Goal: Transaction & Acquisition: Purchase product/service

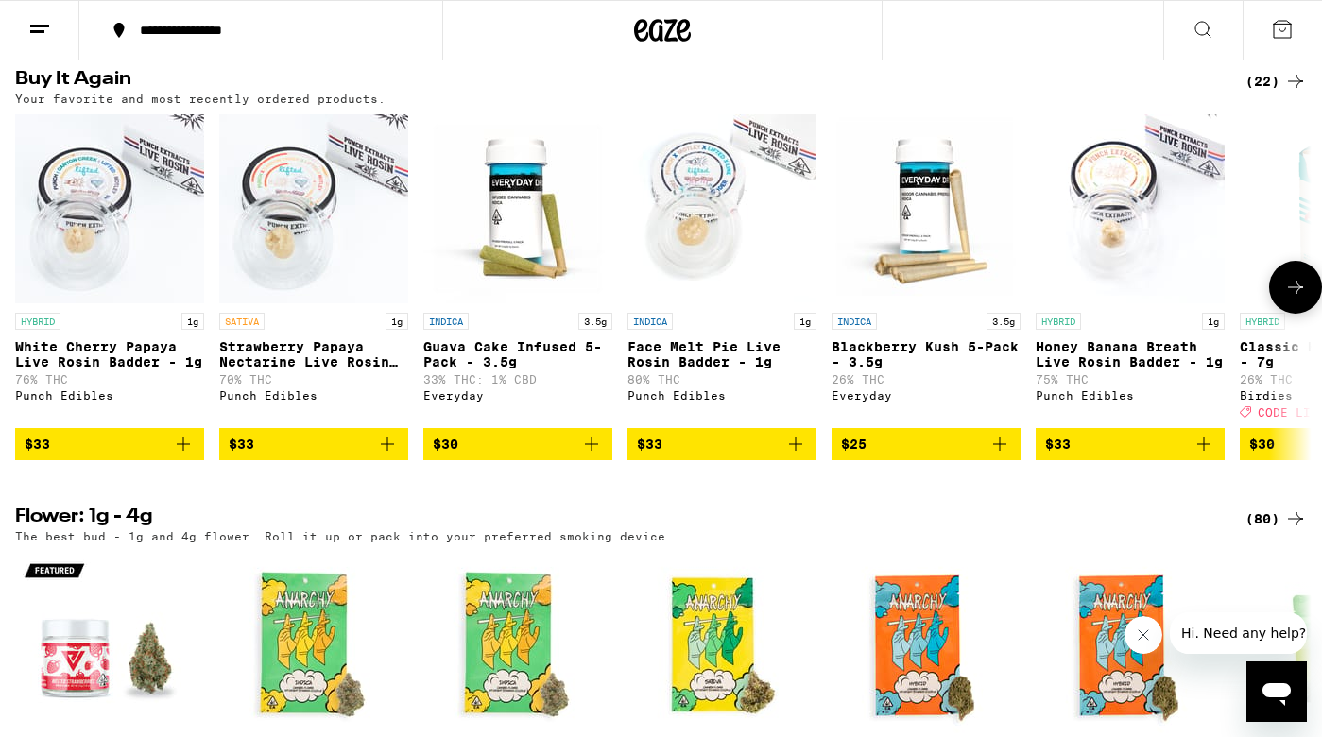
click at [330, 456] on span "$33" at bounding box center [314, 444] width 170 height 23
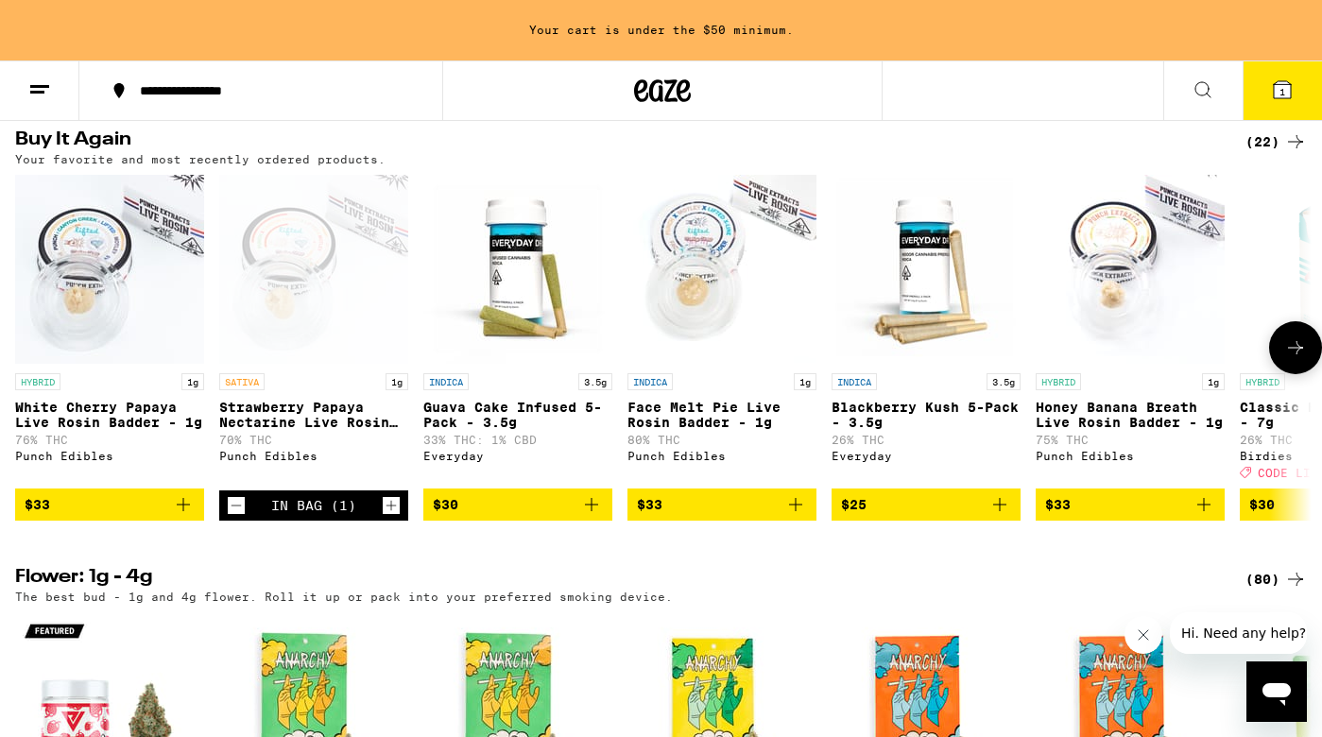
click at [116, 516] on span "$33" at bounding box center [110, 504] width 170 height 23
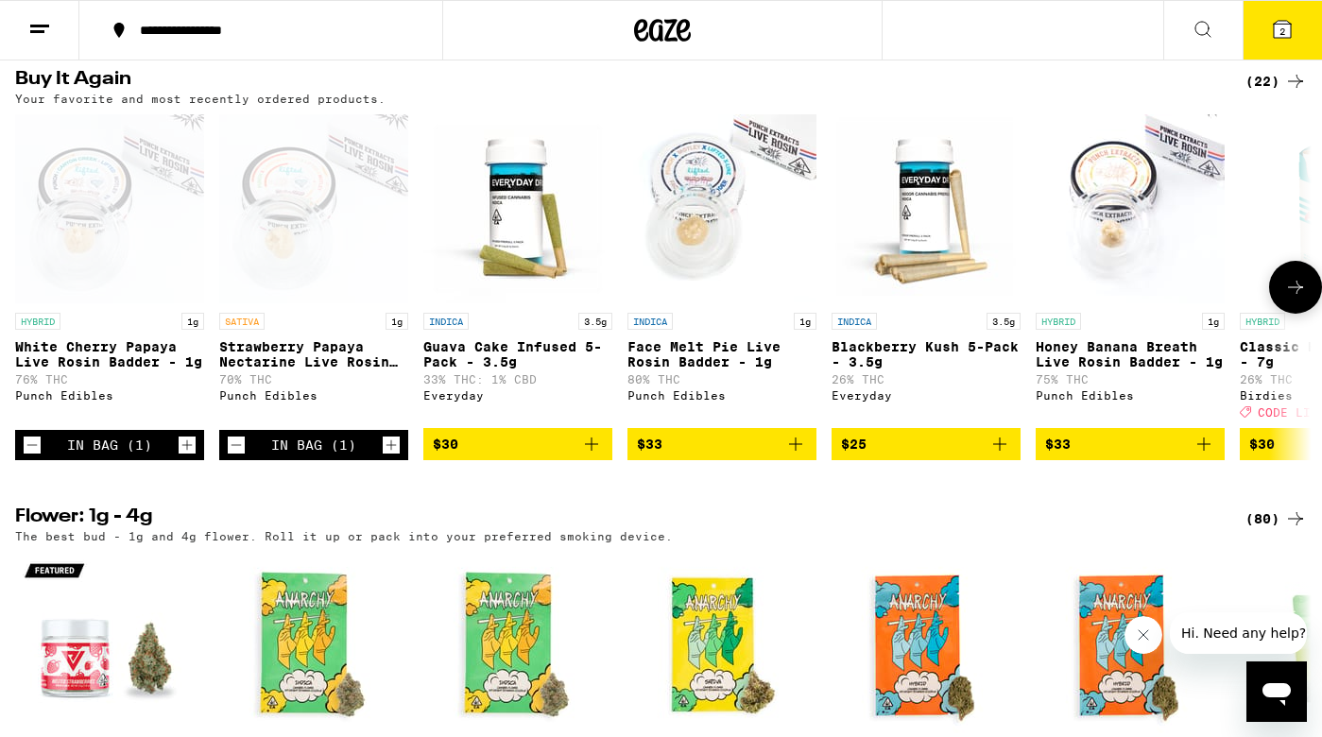
click at [534, 456] on span "$30" at bounding box center [518, 444] width 170 height 23
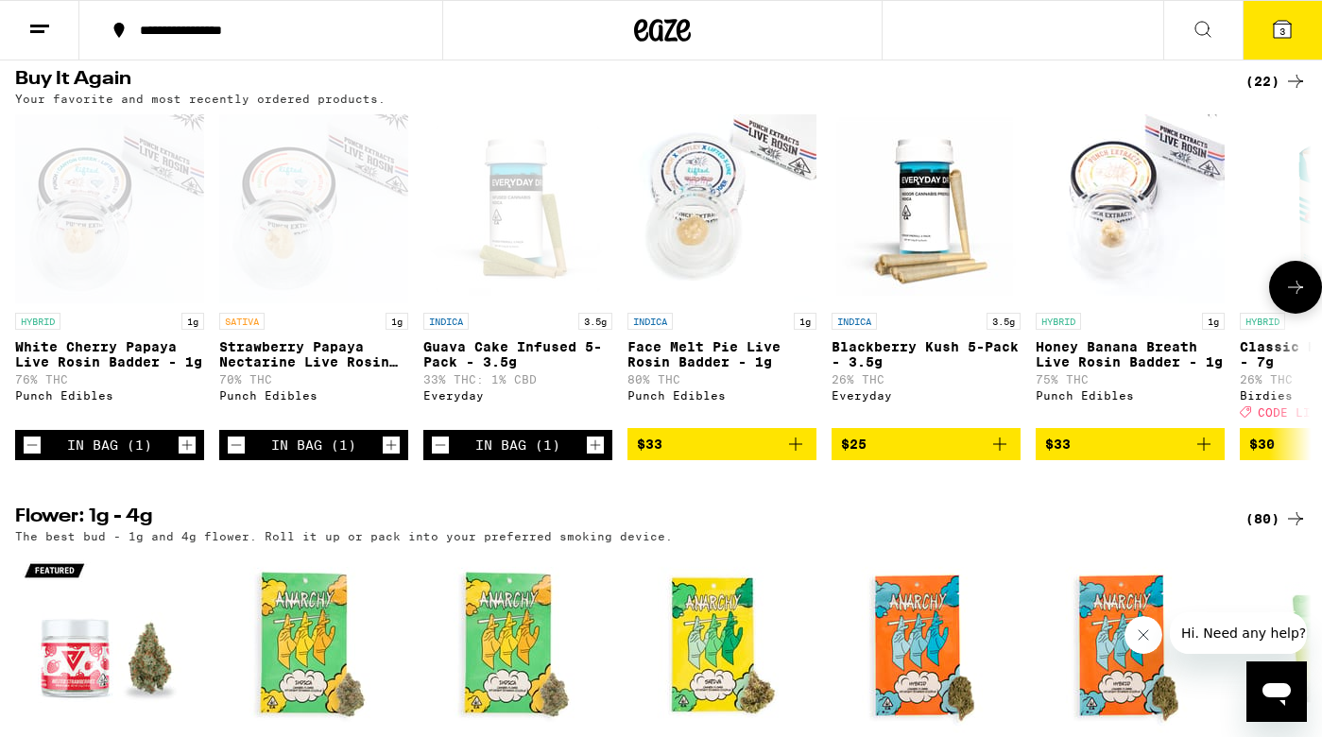
click at [1300, 294] on icon at bounding box center [1295, 287] width 15 height 13
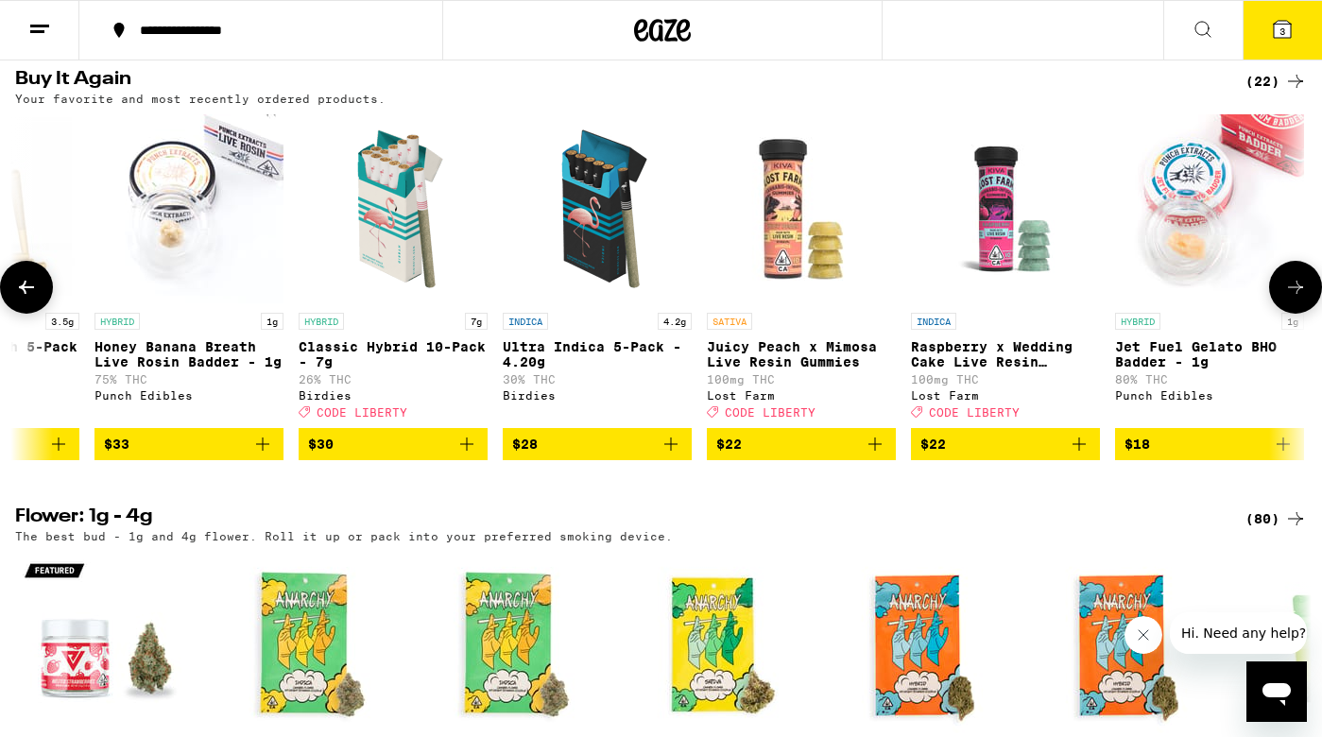
scroll to position [0, 1086]
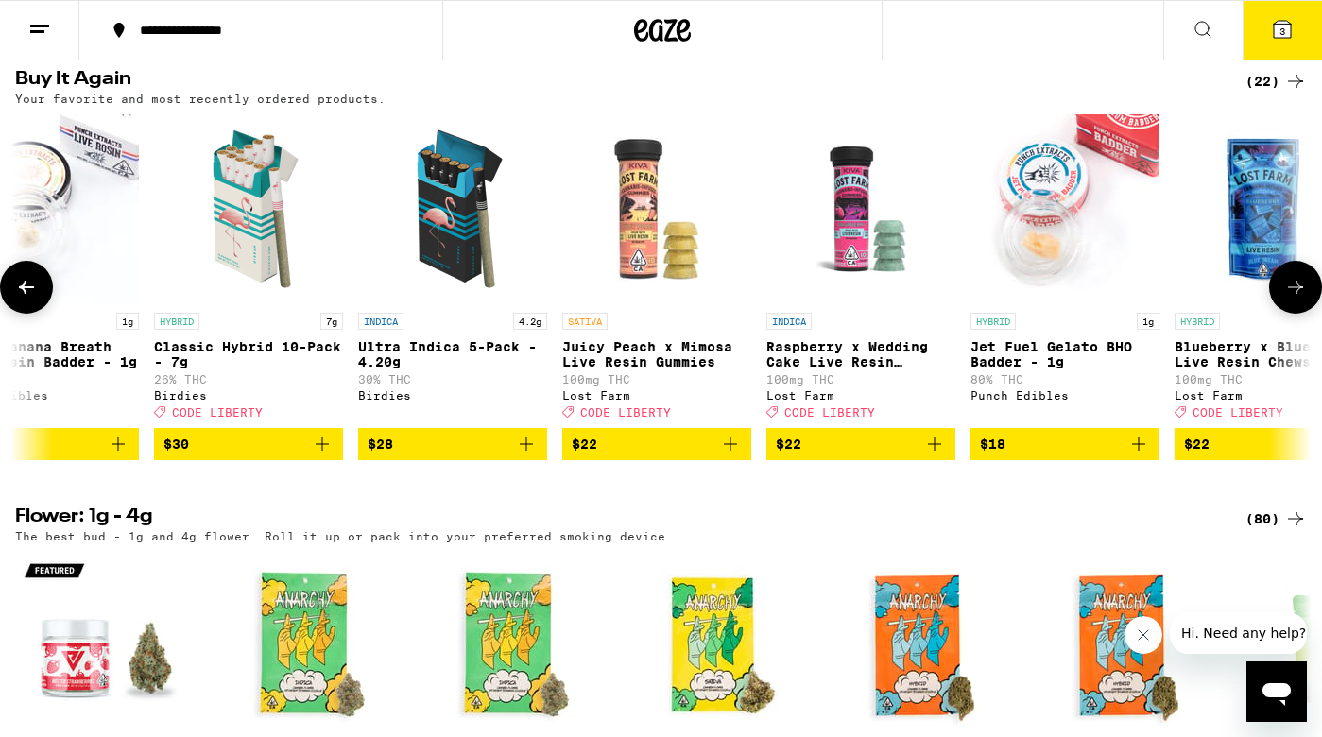
click at [1300, 294] on icon at bounding box center [1295, 287] width 15 height 13
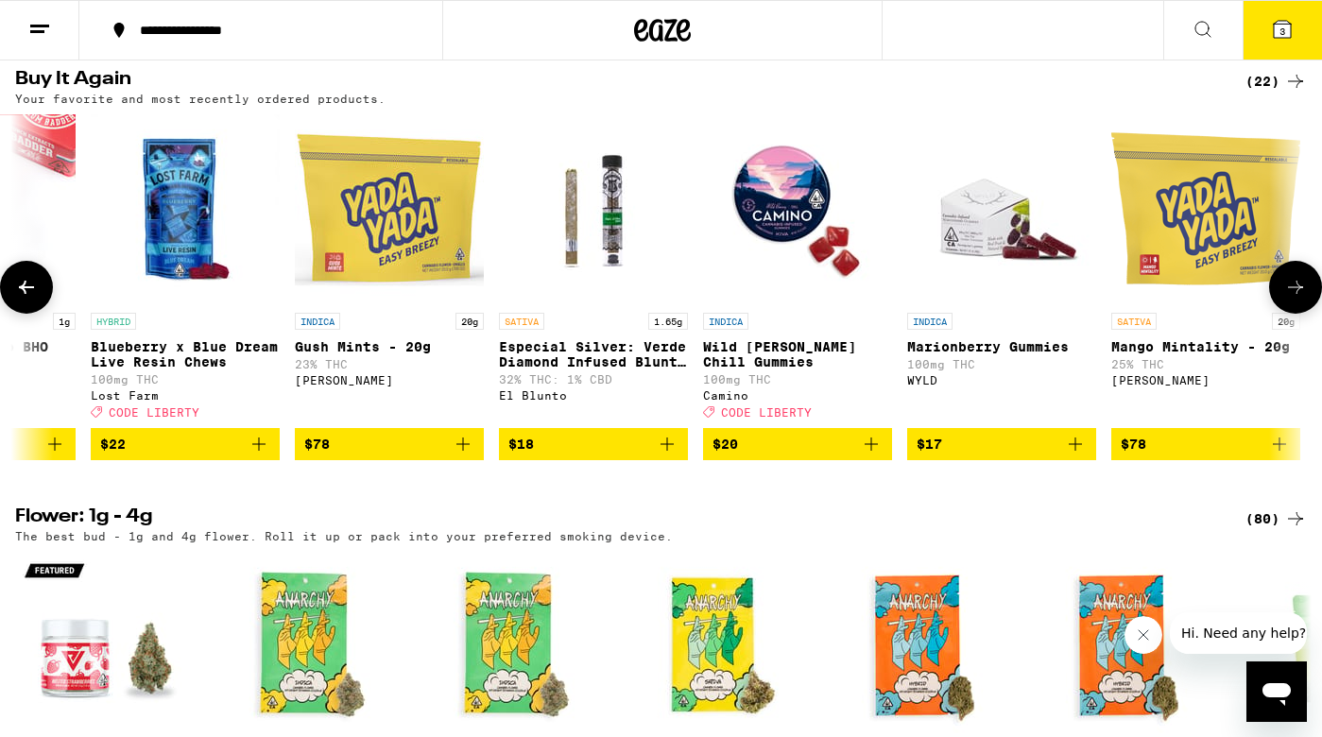
scroll to position [0, 2172]
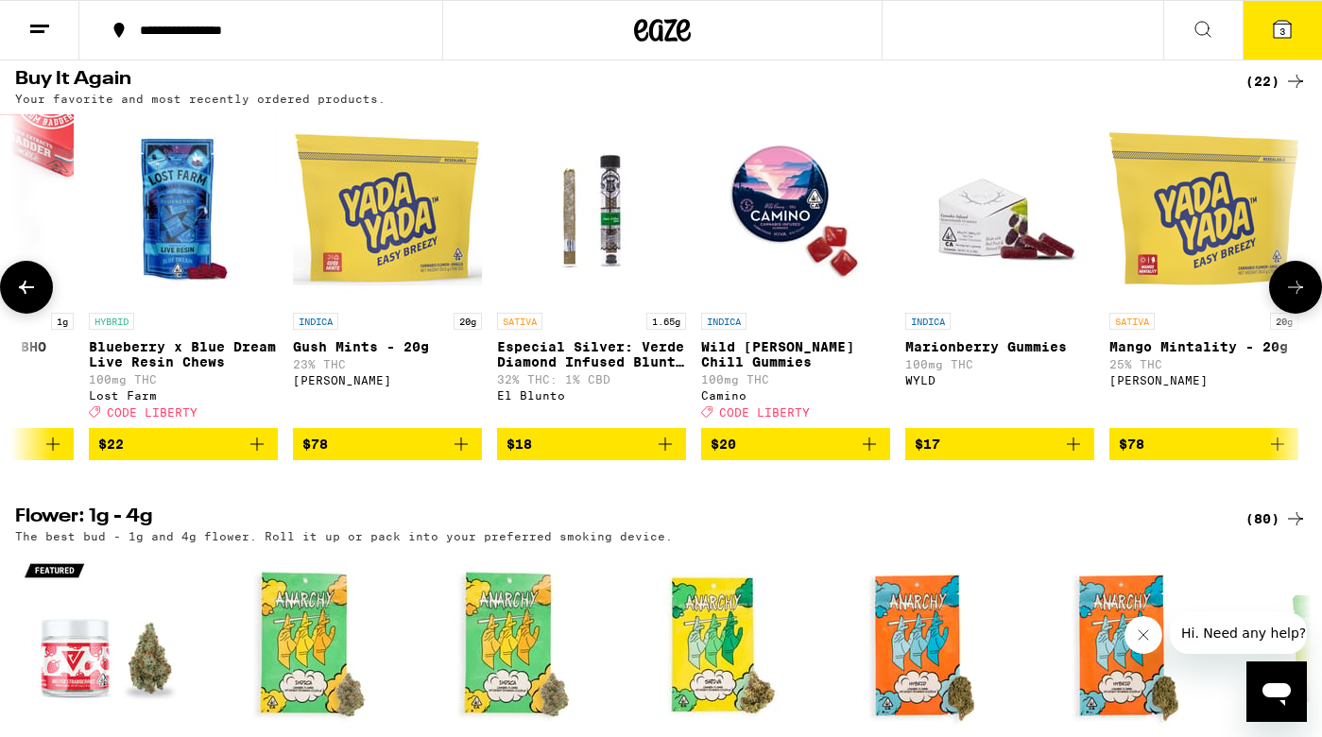
click at [1165, 456] on span "$78" at bounding box center [1204, 444] width 170 height 23
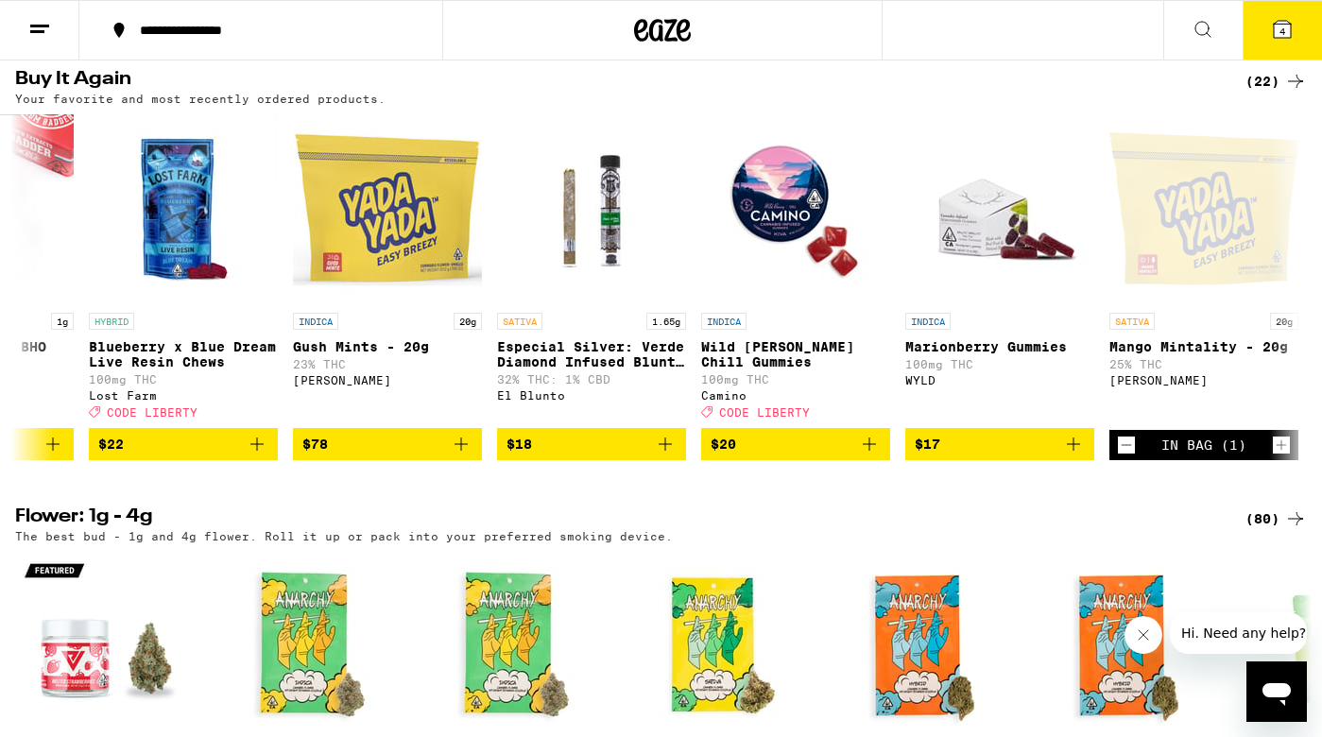
click at [1283, 26] on span "4" at bounding box center [1283, 31] width 6 height 11
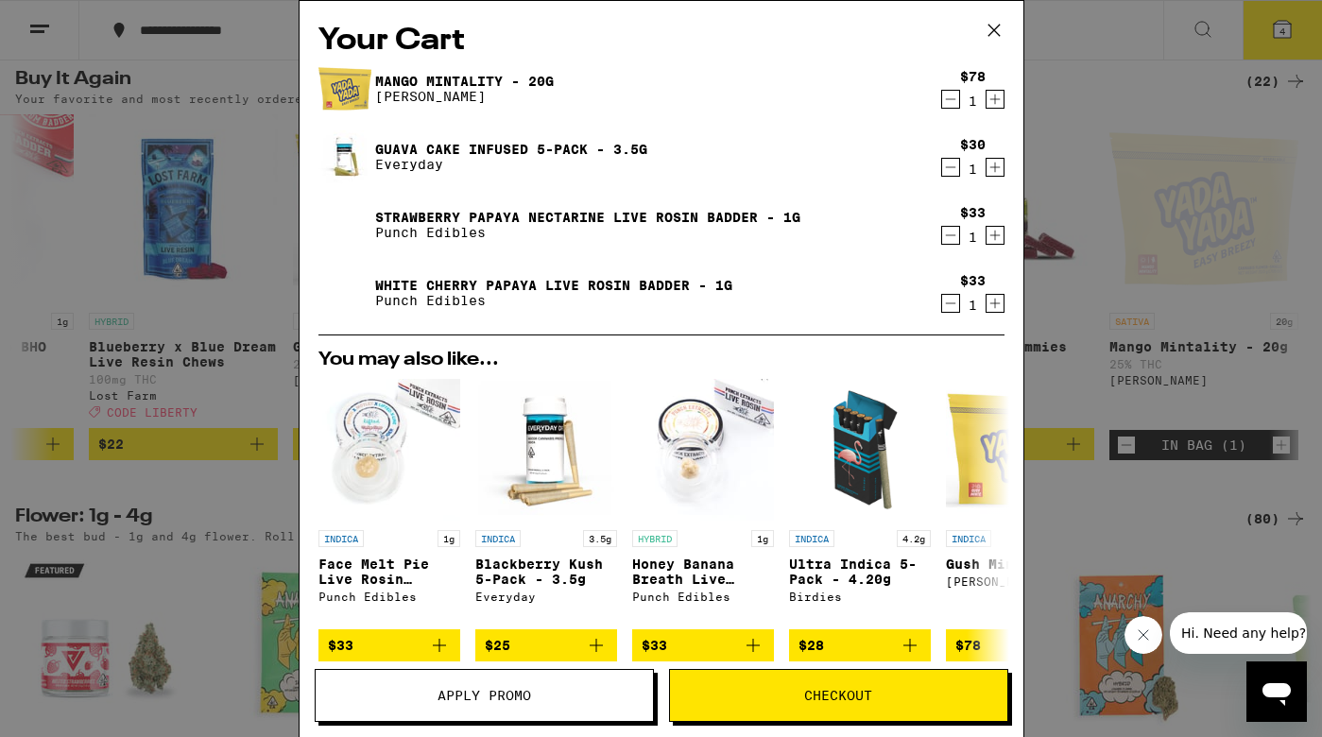
click at [270, 639] on div "Your Cart Mango Mintality - 20g Yada Yada $78 1 Guava Cake Infused 5-Pack - 3.5…" at bounding box center [661, 368] width 1322 height 737
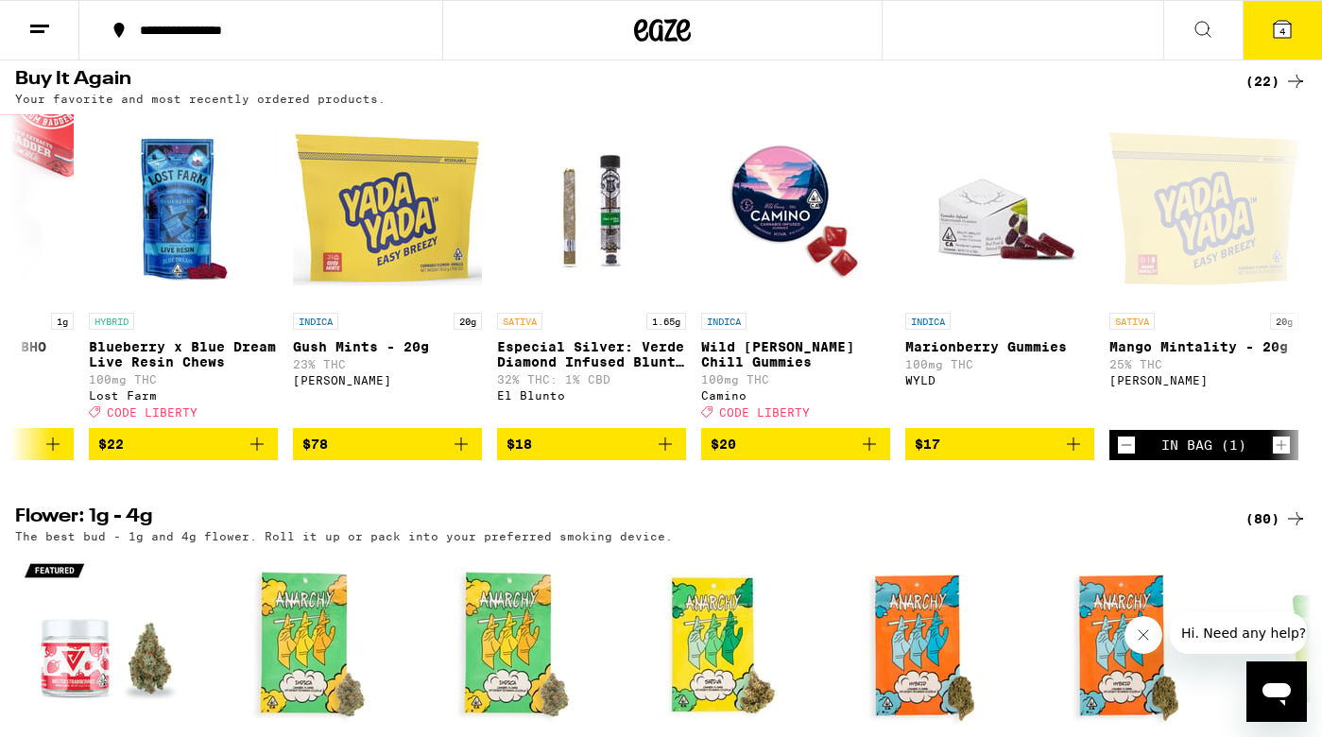
click at [1291, 26] on icon at bounding box center [1282, 29] width 17 height 17
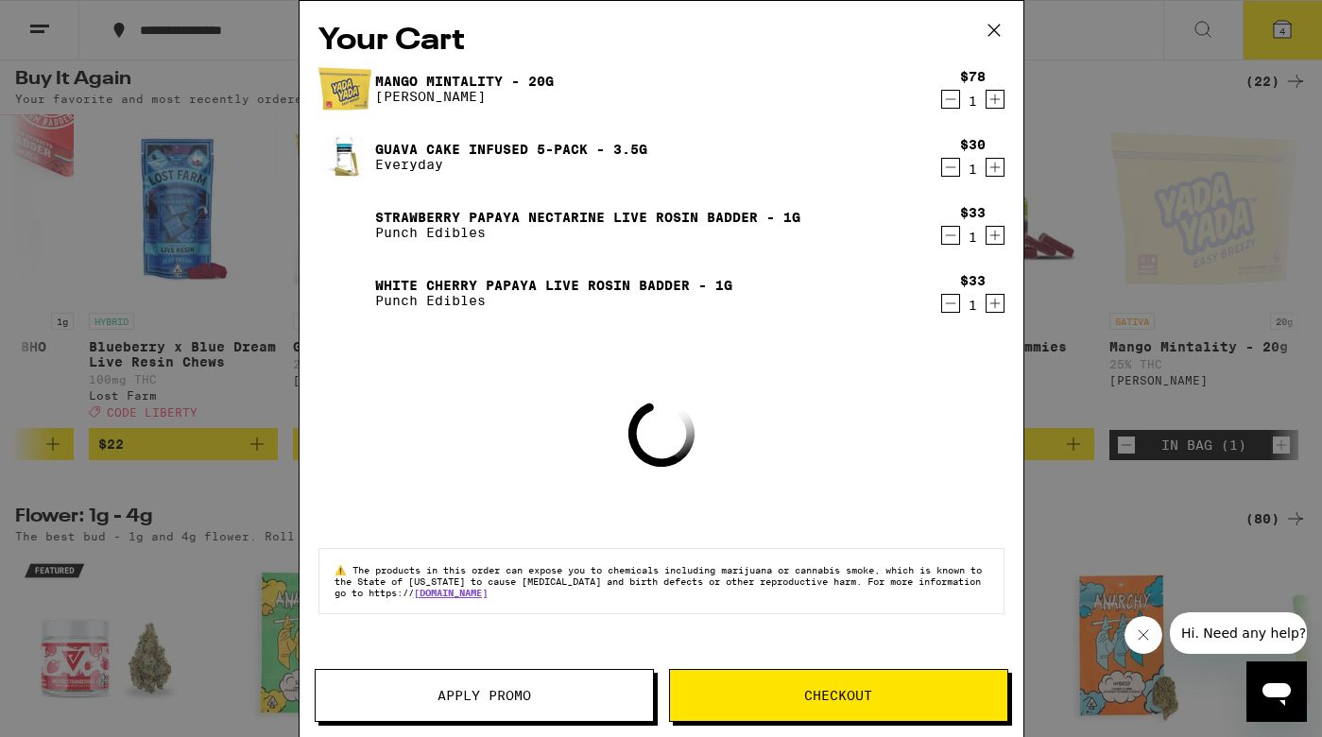
click at [526, 705] on button "Apply Promo" at bounding box center [484, 695] width 339 height 53
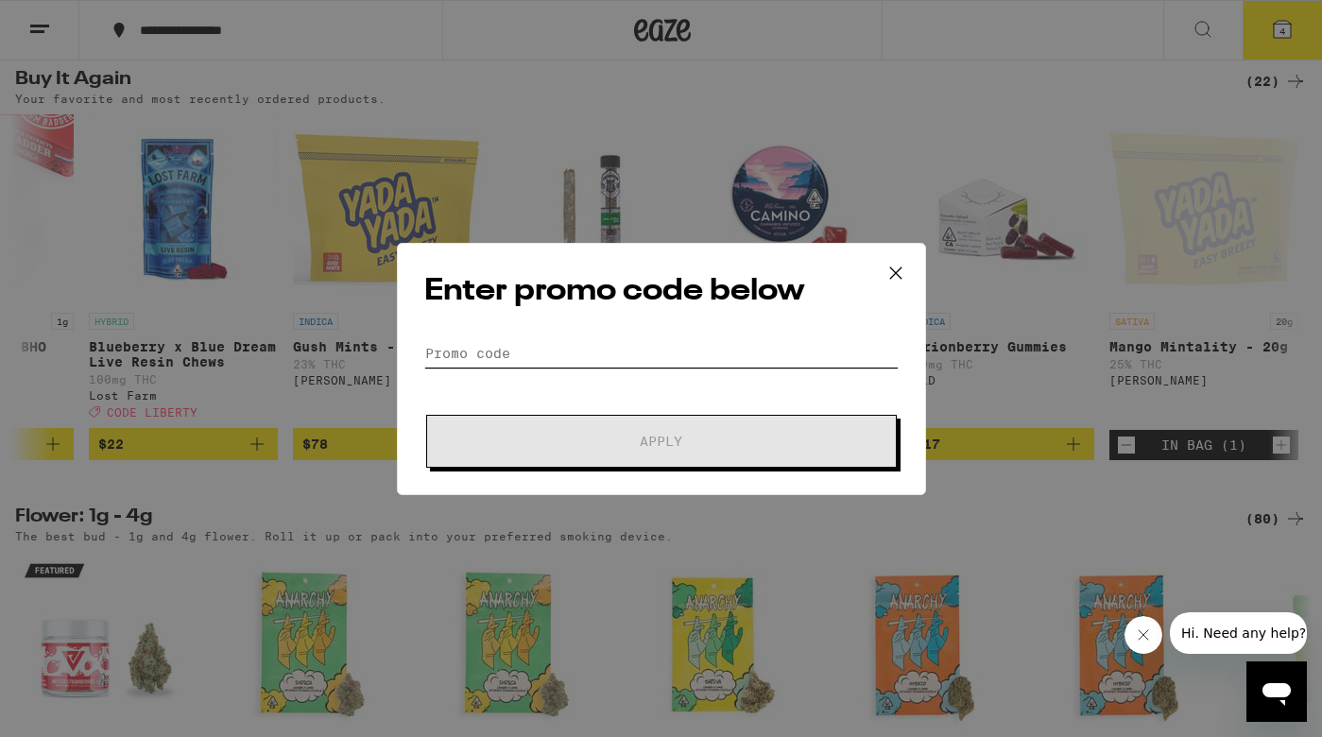
click at [540, 352] on input "Promo Code" at bounding box center [661, 353] width 474 height 28
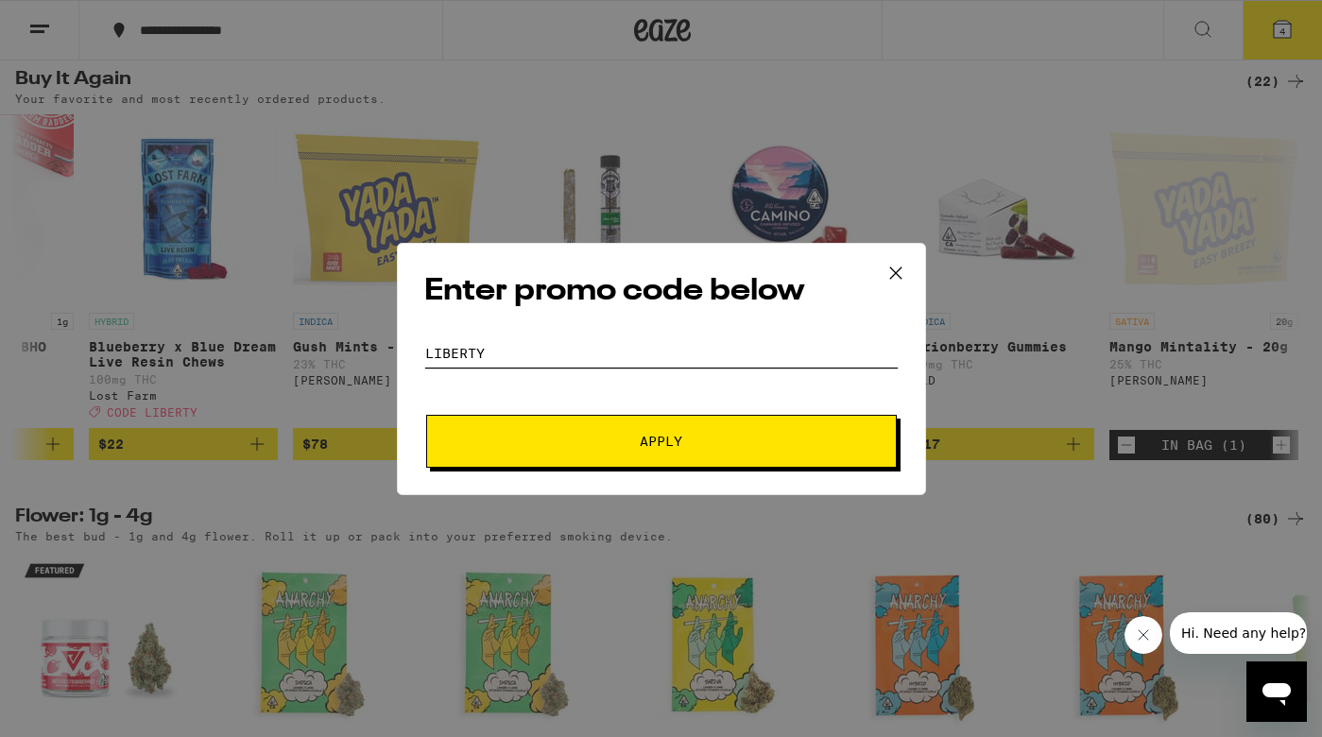
type input "liberty"
click at [610, 449] on button "Apply" at bounding box center [661, 441] width 471 height 53
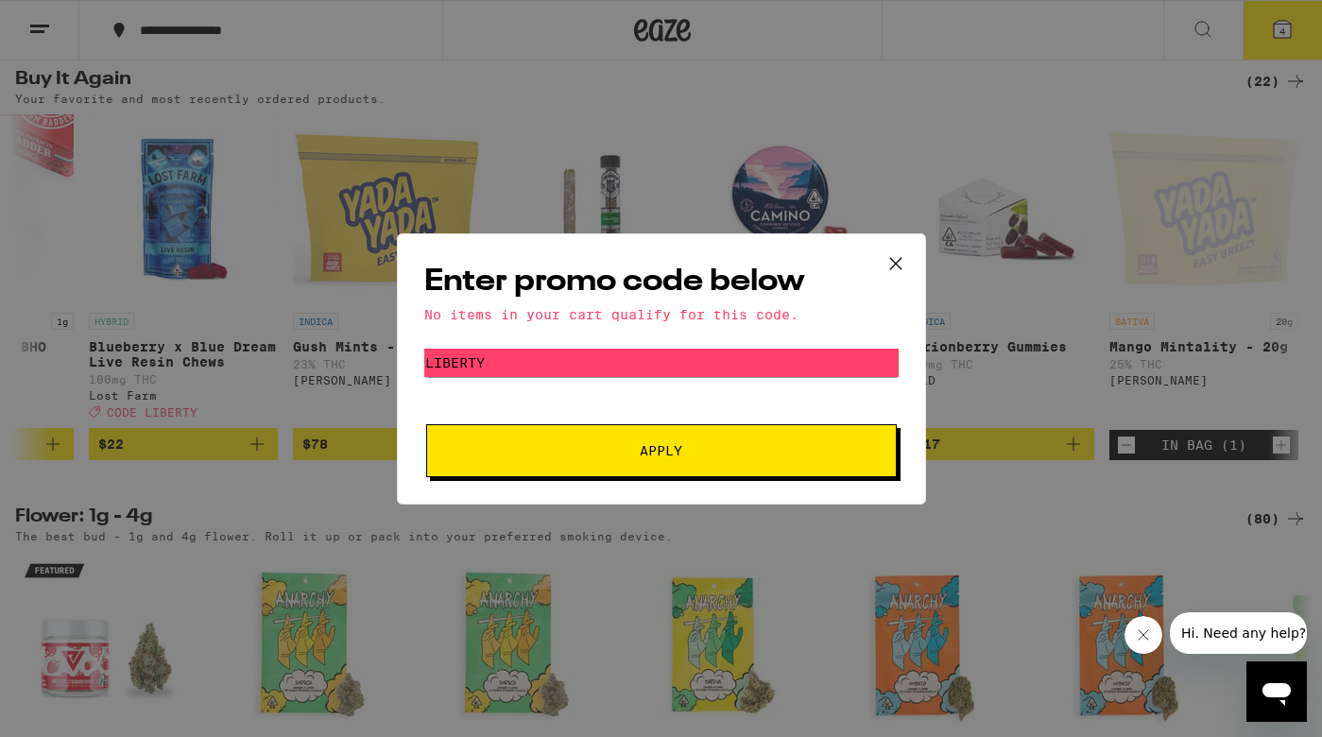
click at [903, 259] on icon at bounding box center [896, 264] width 28 height 28
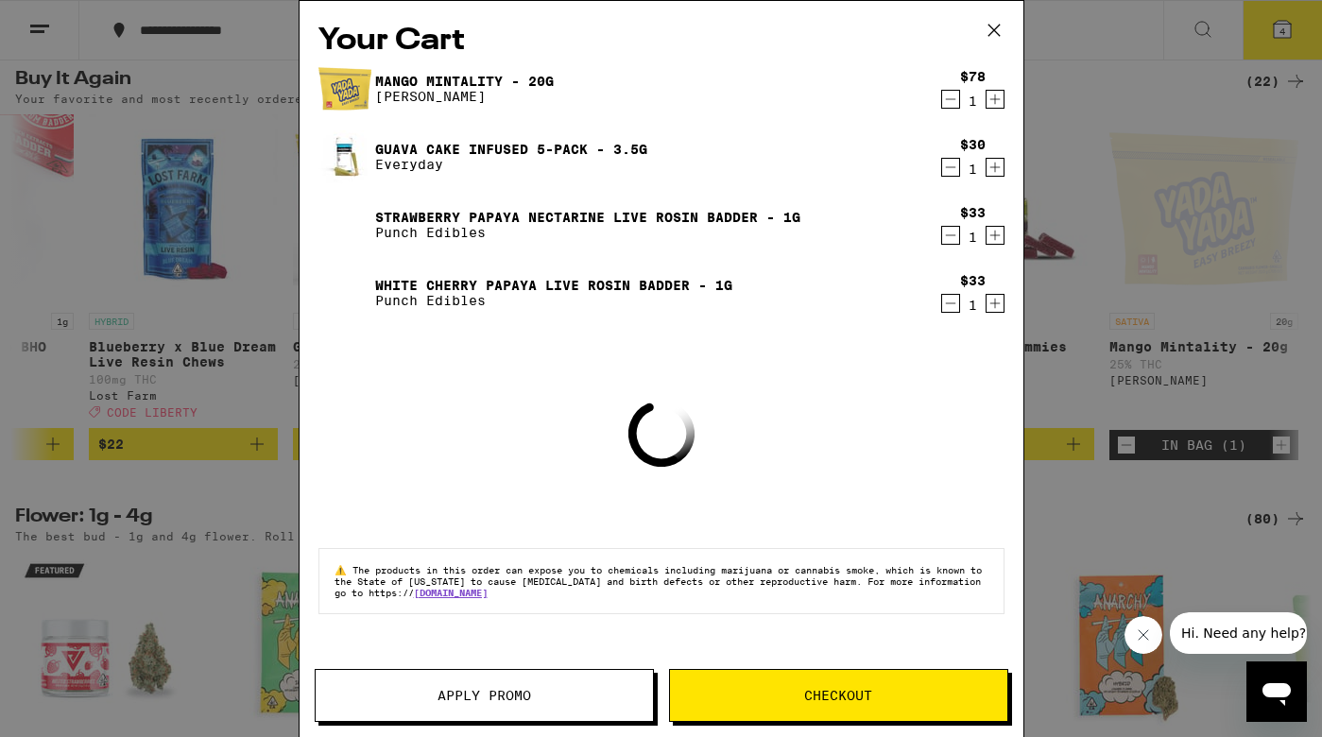
click at [796, 692] on span "Checkout" at bounding box center [838, 695] width 337 height 13
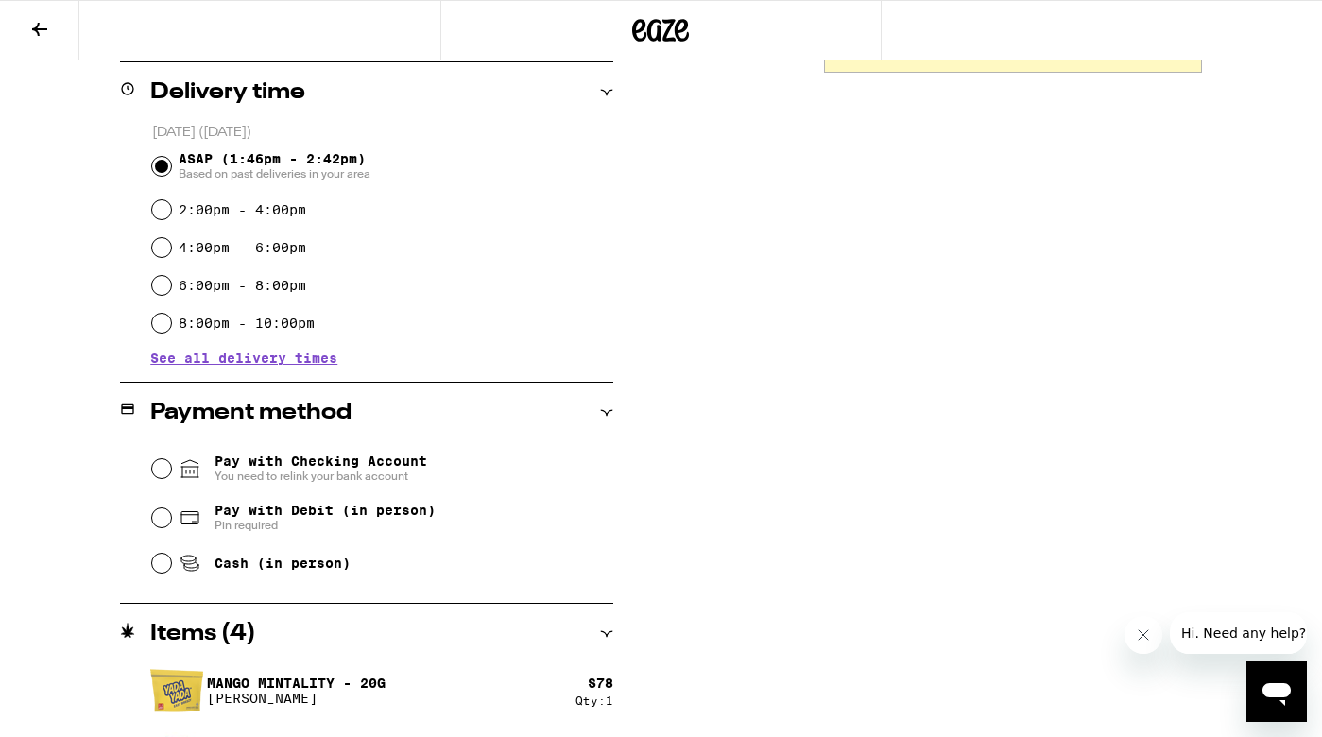
scroll to position [493, 0]
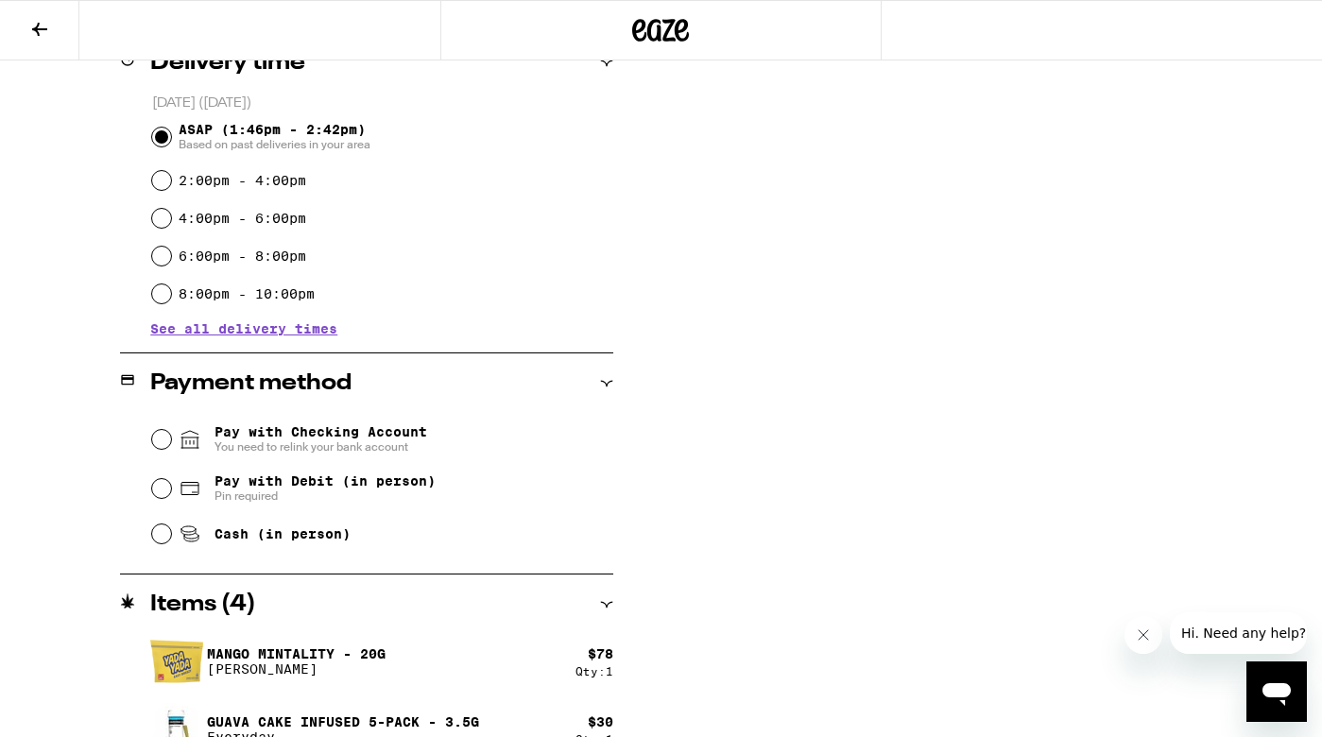
click at [163, 492] on input "Pay with Debit (in person) Pin required" at bounding box center [161, 488] width 19 height 19
radio input "true"
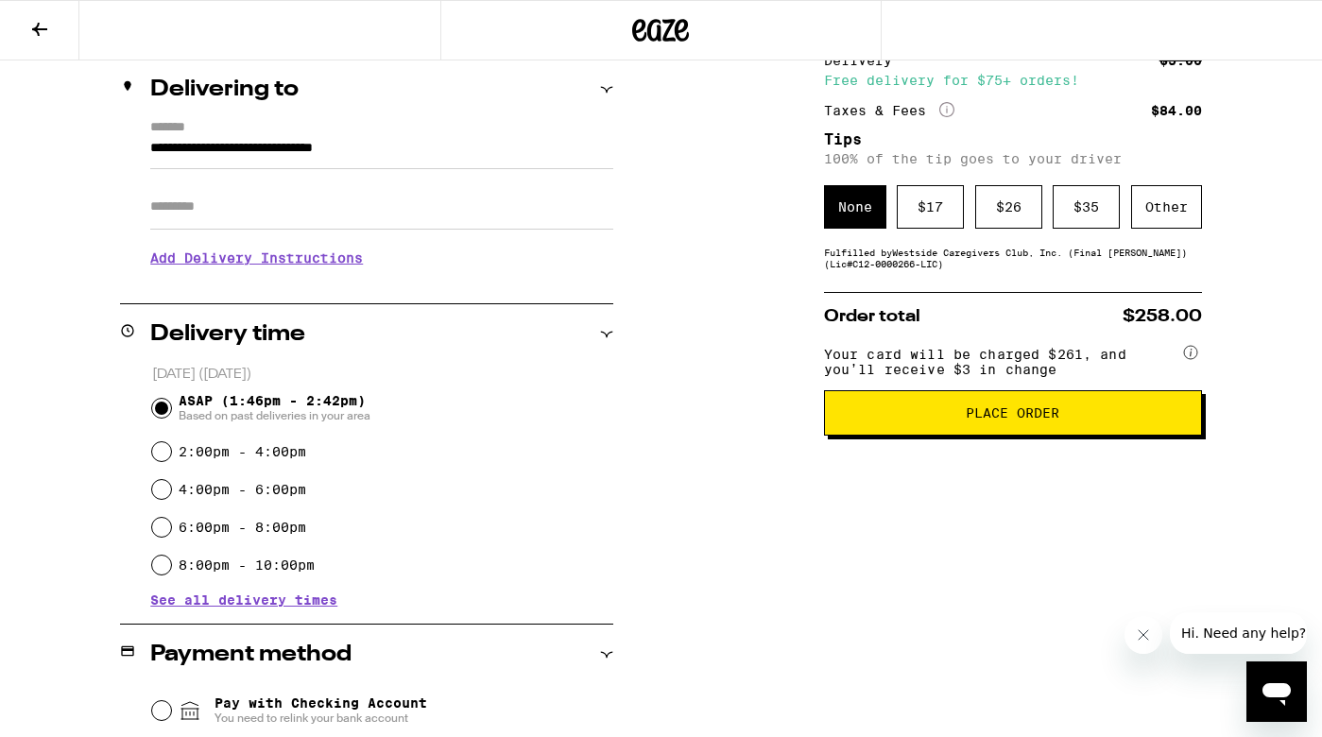
scroll to position [216, 0]
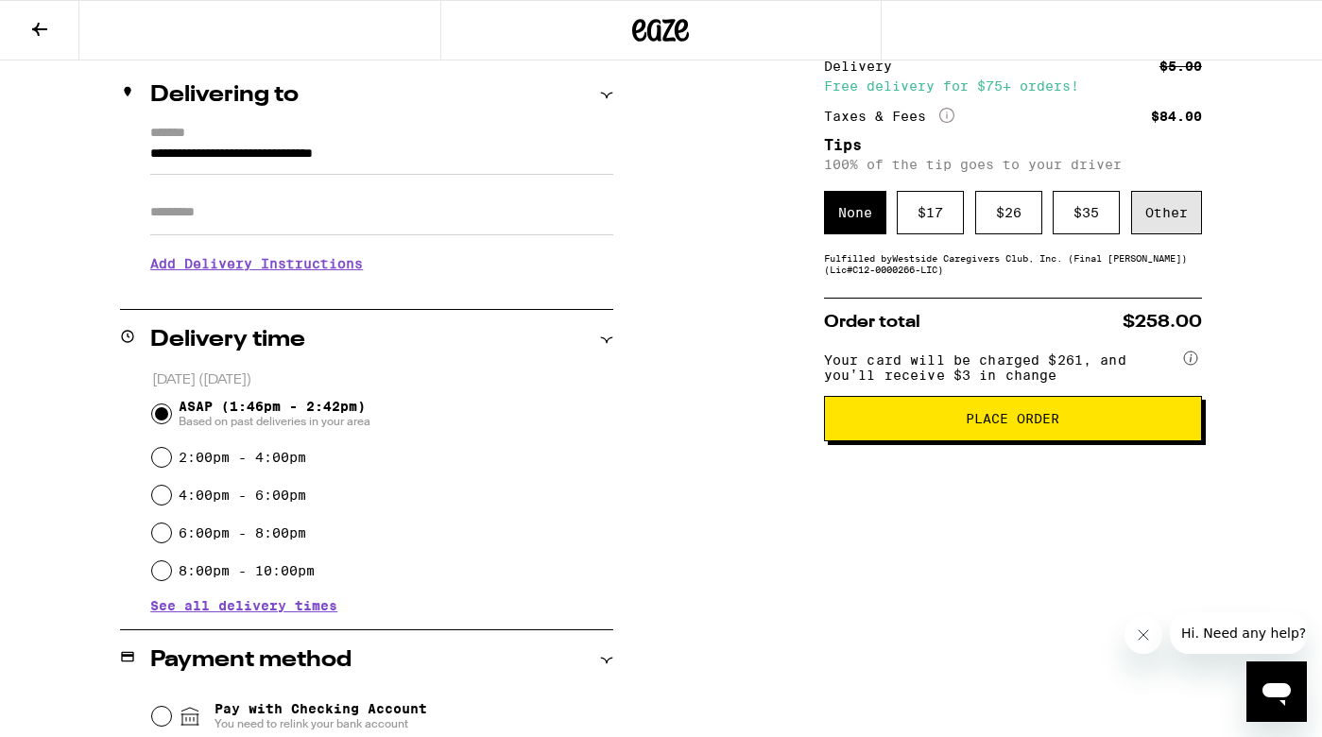
click at [1170, 216] on div "Other" at bounding box center [1166, 212] width 71 height 43
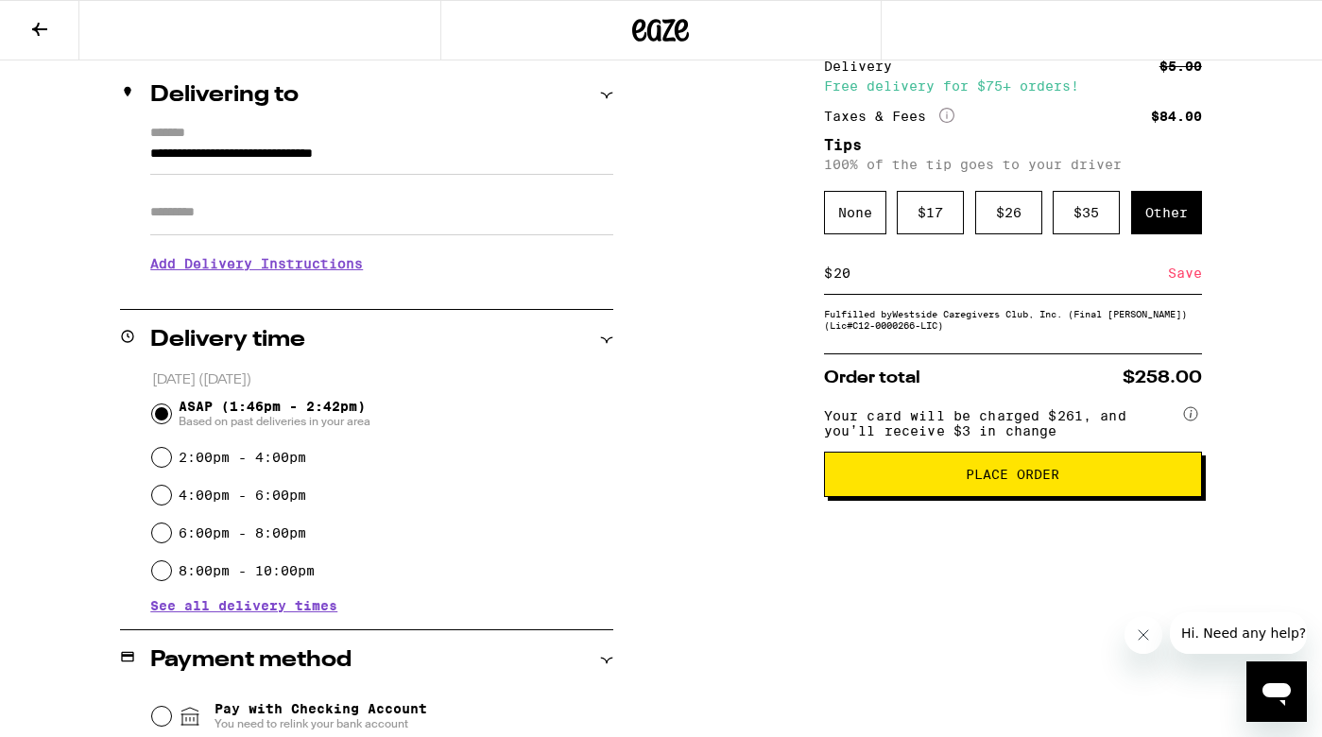
type input "20"
click at [1187, 277] on div "Save" at bounding box center [1185, 273] width 34 height 42
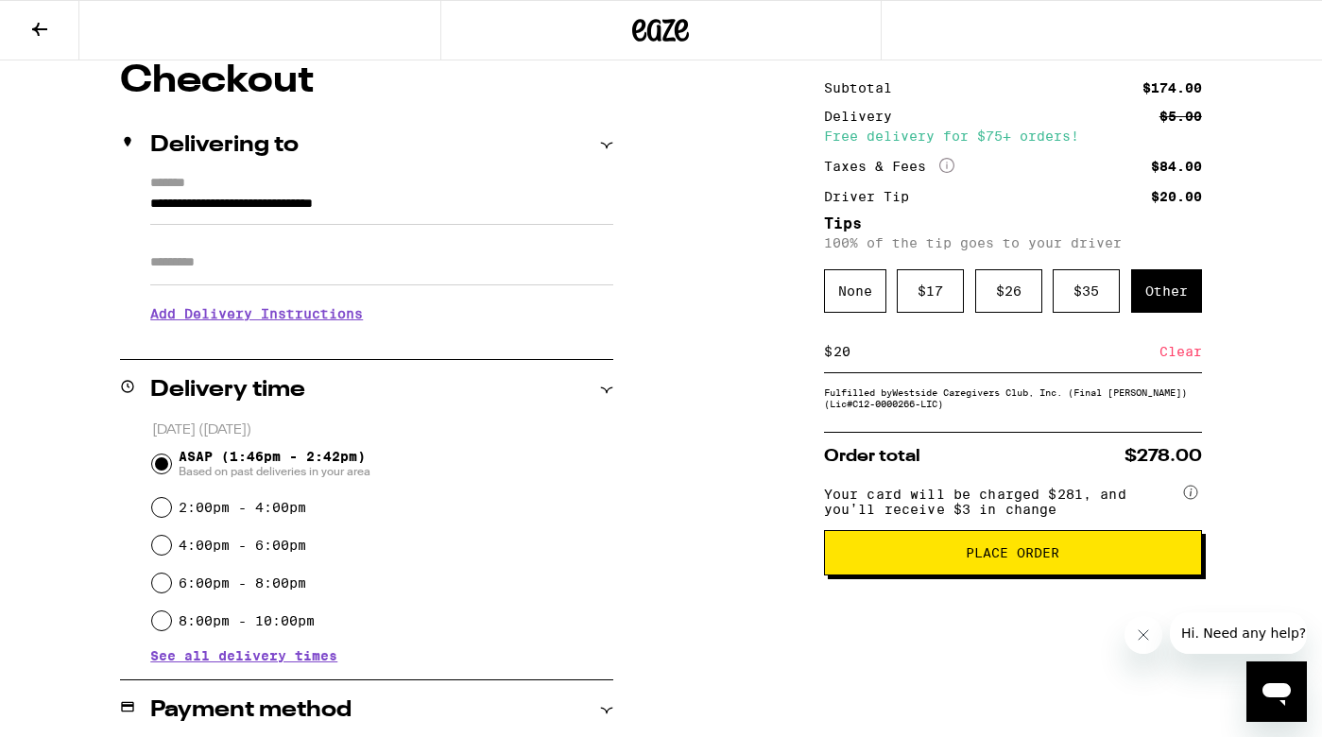
scroll to position [165, 0]
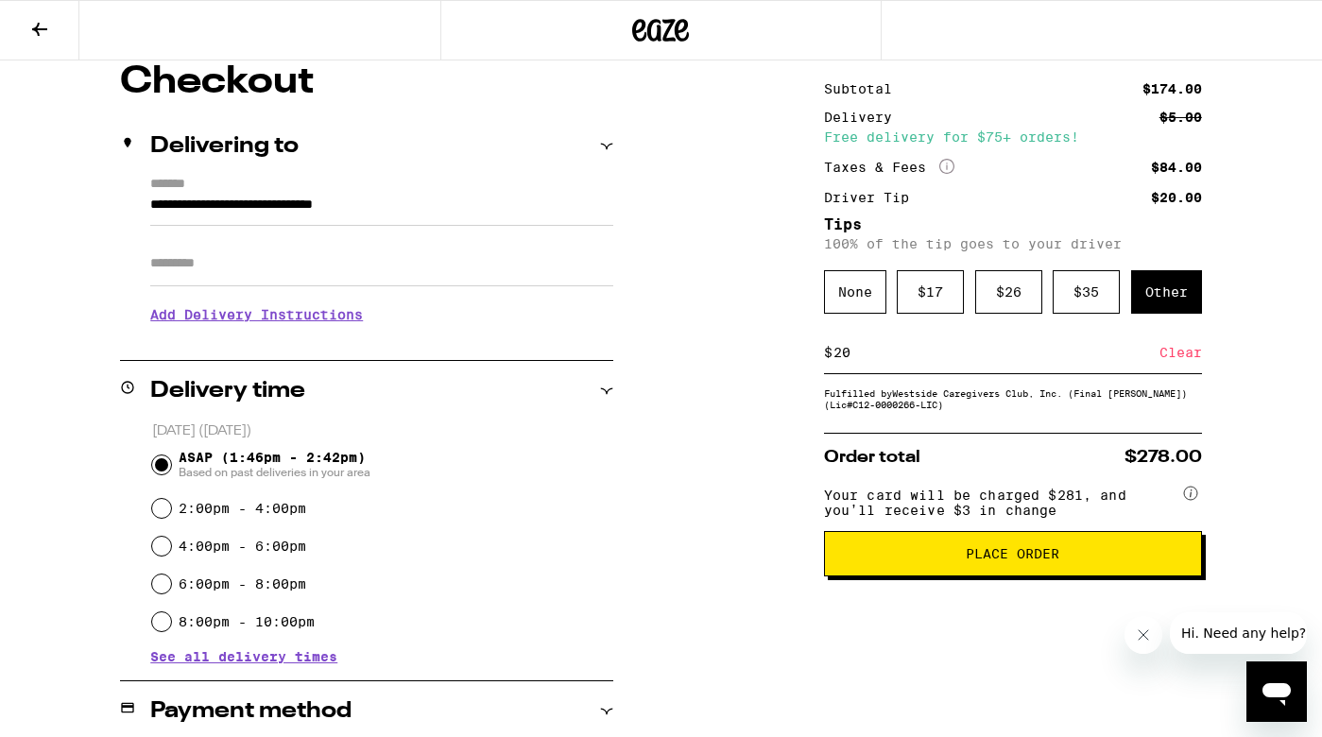
click at [951, 561] on span "Place Order" at bounding box center [1013, 553] width 346 height 13
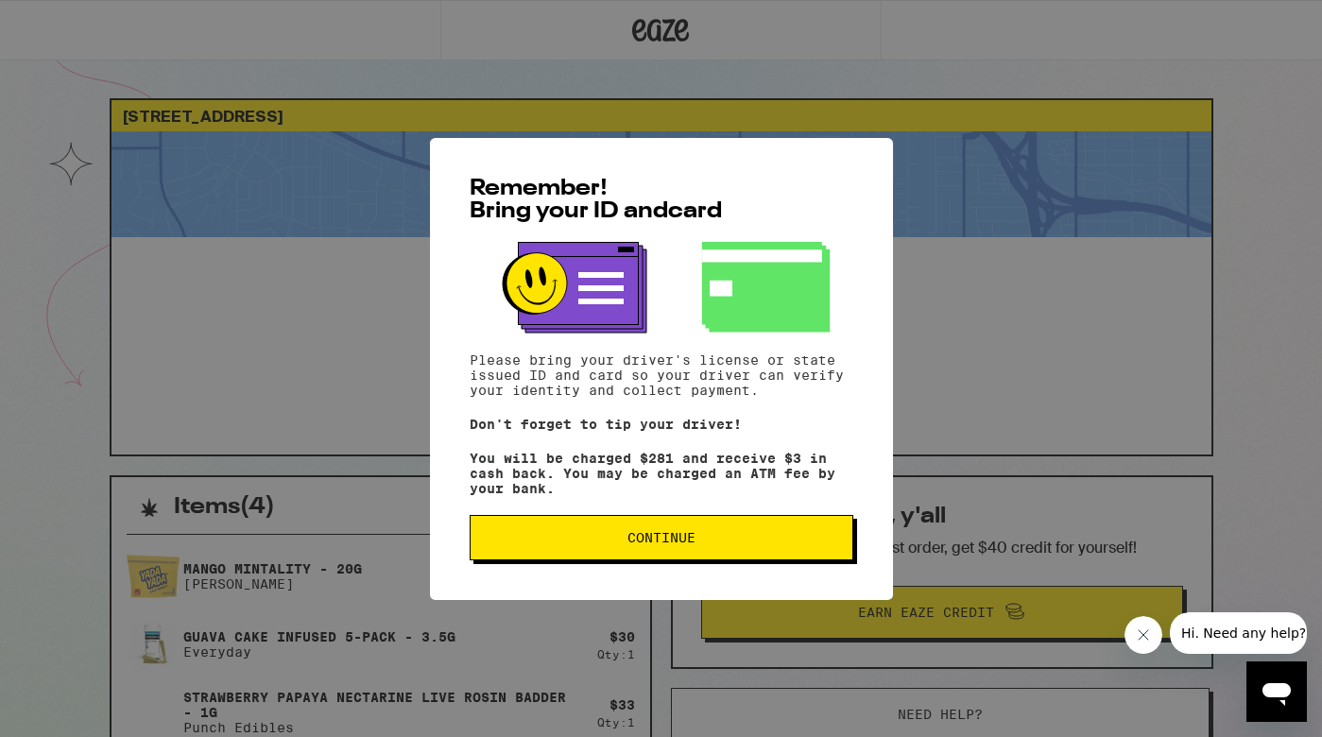
click at [677, 544] on span "Continue" at bounding box center [662, 537] width 68 height 13
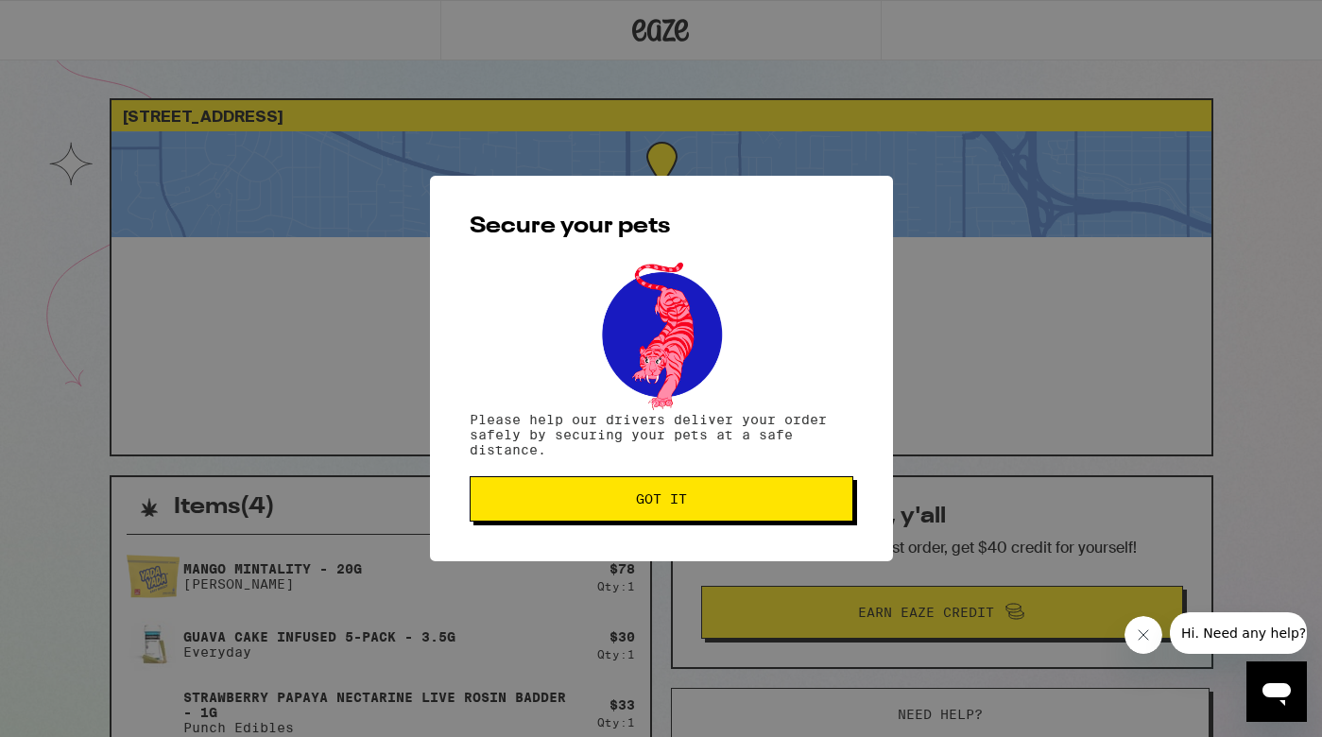
click at [664, 506] on span "Got it" at bounding box center [661, 498] width 51 height 13
